Goal: Information Seeking & Learning: Check status

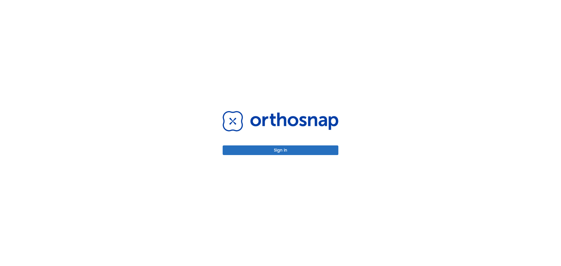
click at [284, 152] on button "Sign in" at bounding box center [281, 150] width 116 height 10
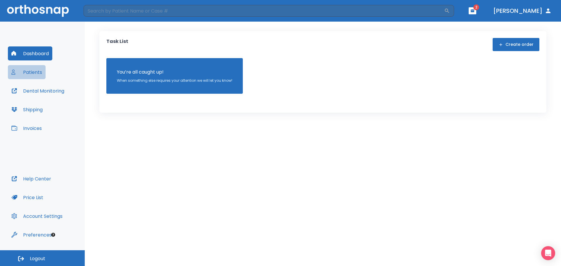
click at [34, 73] on button "Patients" at bounding box center [27, 72] width 38 height 14
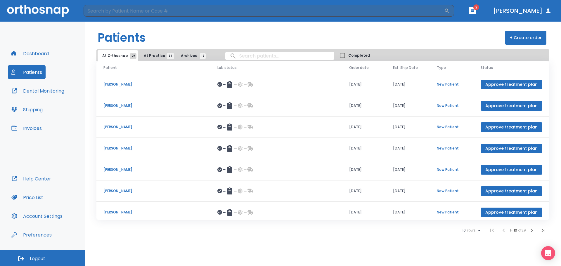
click at [269, 56] on input "search" at bounding box center [279, 55] width 109 height 11
type input "[PERSON_NAME]"
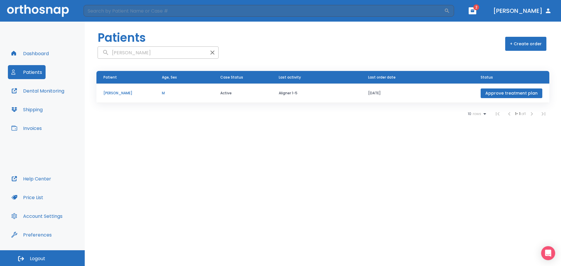
click at [119, 94] on p "[PERSON_NAME]" at bounding box center [125, 93] width 44 height 5
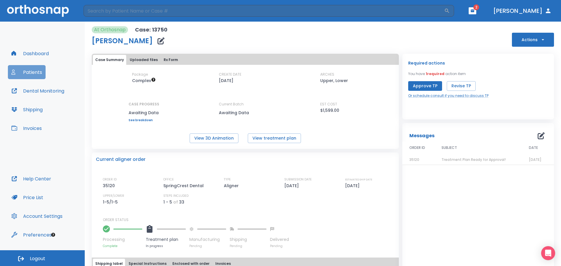
click at [31, 71] on button "Patients" at bounding box center [27, 72] width 38 height 14
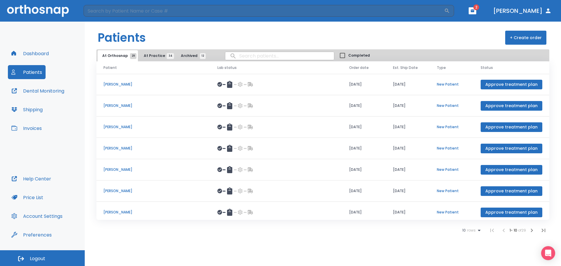
click at [253, 53] on input "search" at bounding box center [279, 55] width 109 height 11
type input "[PERSON_NAME]"
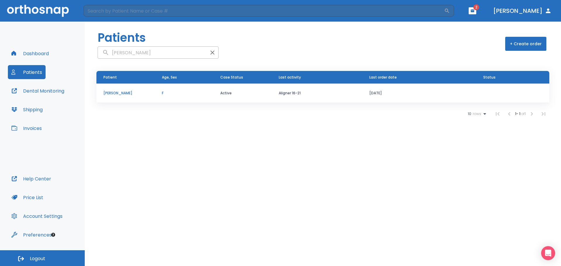
click at [121, 94] on p "[PERSON_NAME]" at bounding box center [125, 93] width 44 height 5
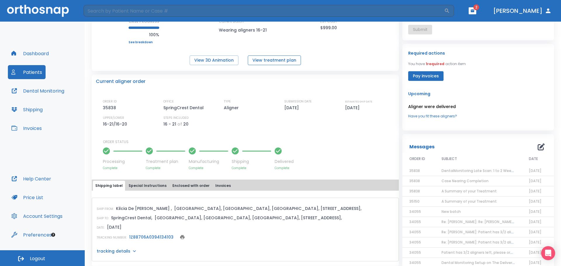
scroll to position [88, 0]
click at [268, 62] on button "View treatment plan" at bounding box center [274, 60] width 53 height 10
